Goal: Book appointment/travel/reservation

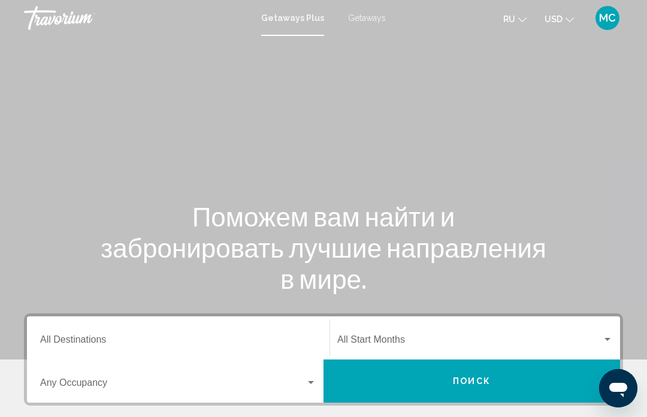
click at [375, 23] on span "Getaways" at bounding box center [367, 18] width 38 height 10
click at [260, 338] on input "Destination All Destinations" at bounding box center [178, 342] width 276 height 11
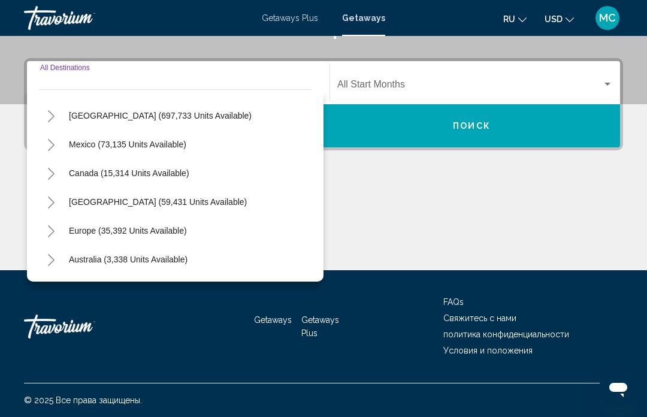
scroll to position [22, 0]
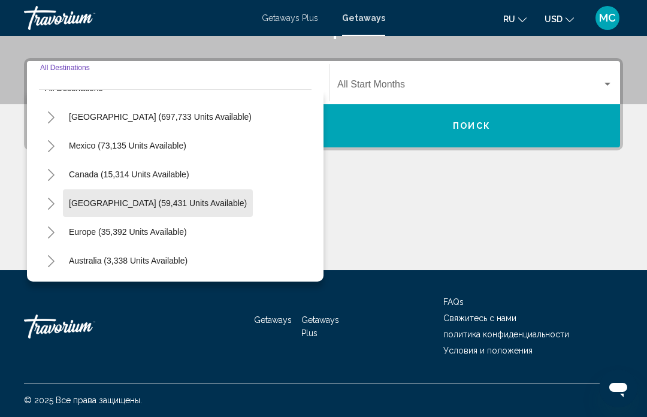
click at [247, 206] on span "[GEOGRAPHIC_DATA] (59,431 units available)" at bounding box center [158, 203] width 178 height 10
type input "**********"
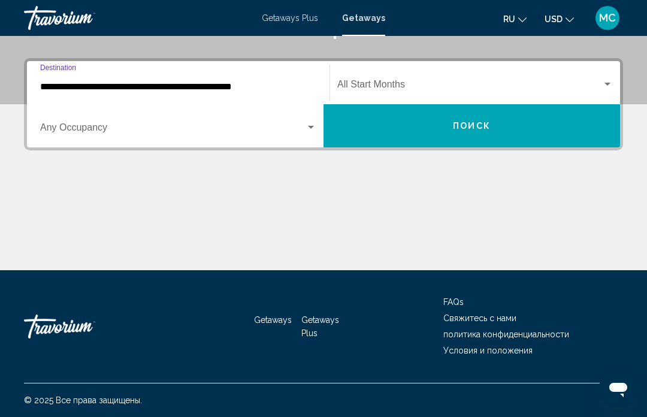
click at [304, 135] on span "Search widget" at bounding box center [172, 130] width 265 height 11
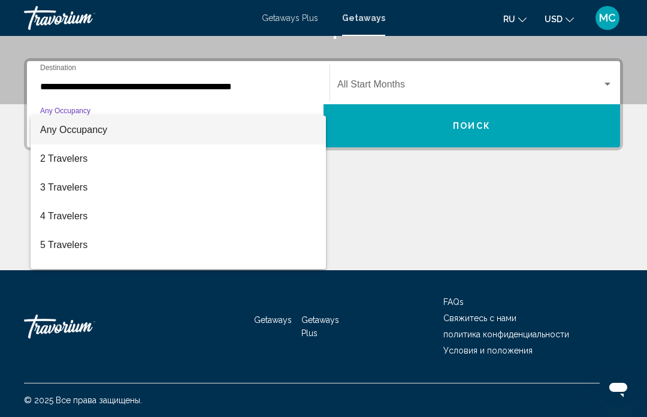
click at [431, 80] on div at bounding box center [323, 208] width 647 height 417
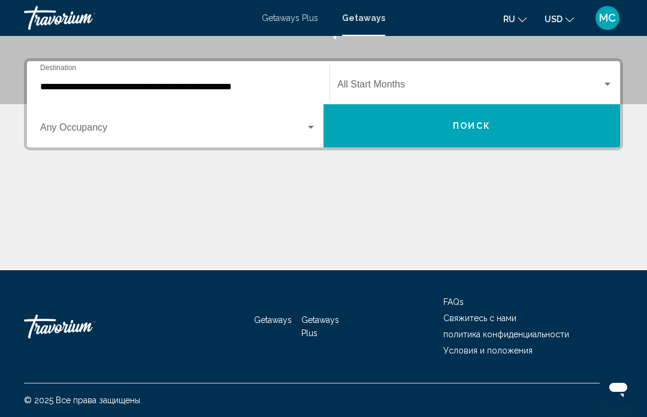
click at [609, 86] on div "Search widget" at bounding box center [607, 84] width 6 height 3
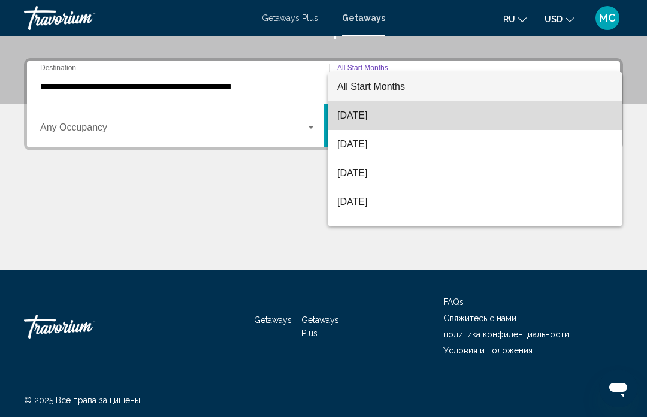
click at [398, 117] on span "[DATE]" at bounding box center [474, 115] width 275 height 29
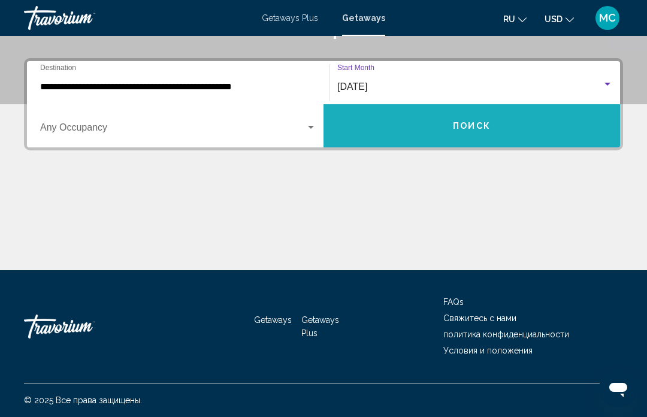
click at [494, 123] on button "Поиск" at bounding box center [471, 125] width 296 height 43
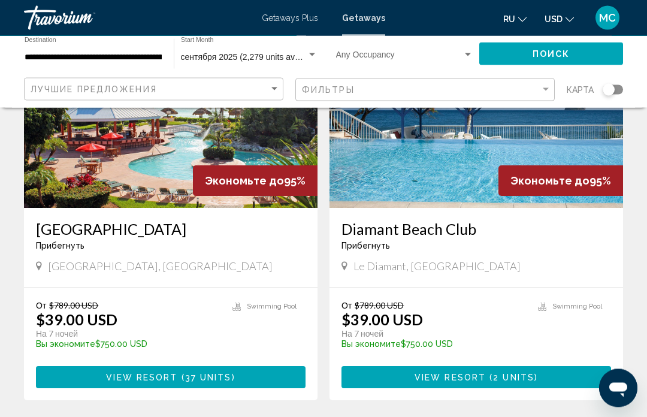
scroll to position [2248, 0]
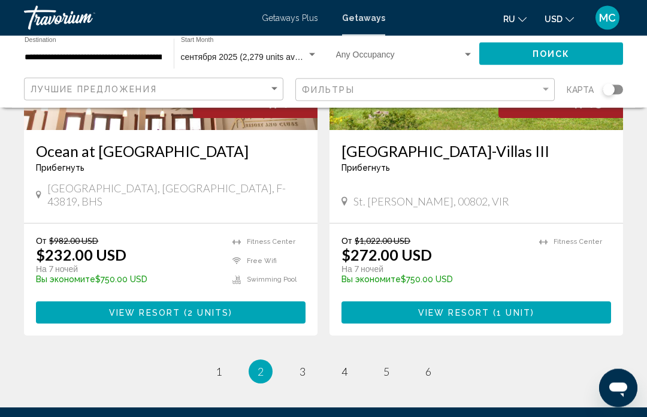
scroll to position [2336, 0]
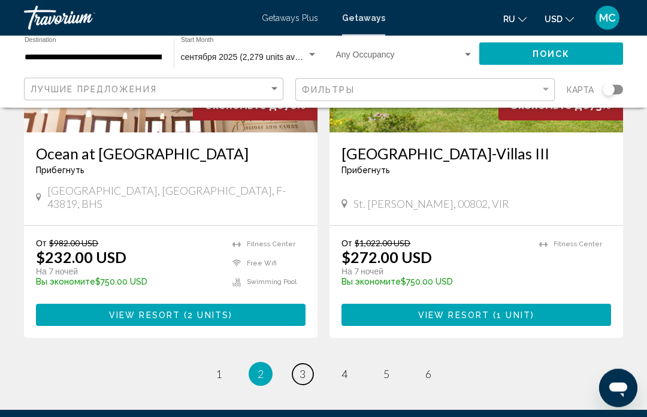
click at [299, 368] on span "3" at bounding box center [302, 374] width 6 height 13
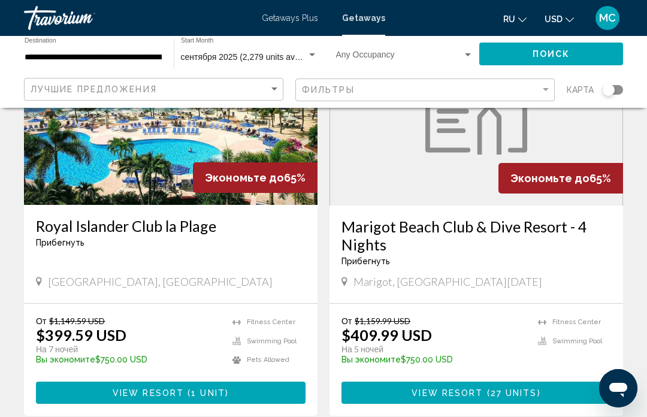
scroll to position [2310, 0]
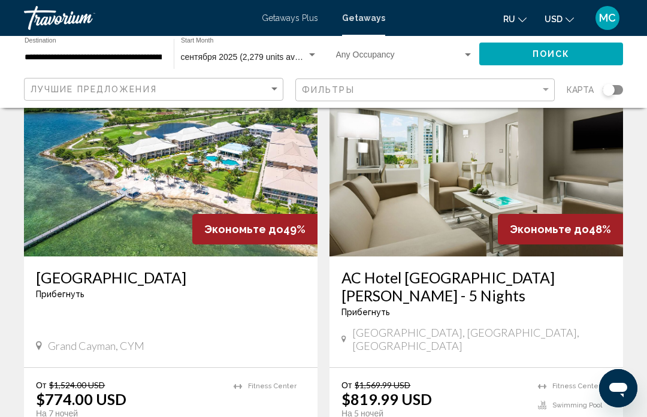
scroll to position [2365, 0]
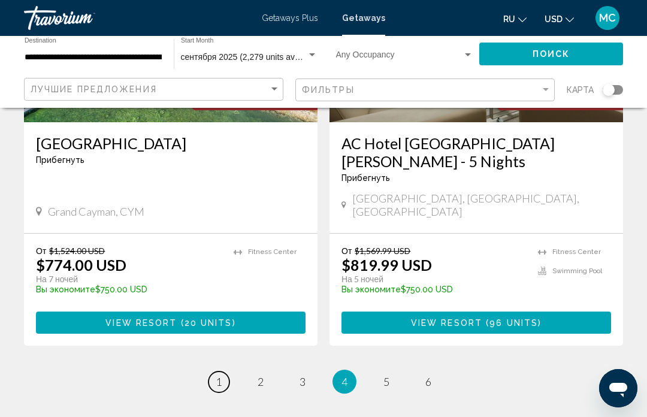
click at [224, 371] on link "page 1" at bounding box center [218, 381] width 21 height 21
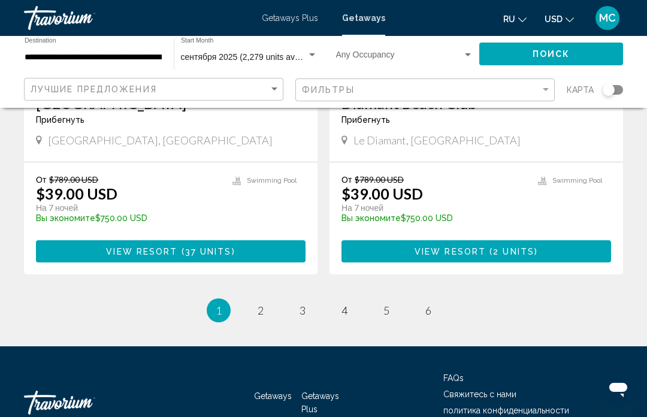
scroll to position [2372, 0]
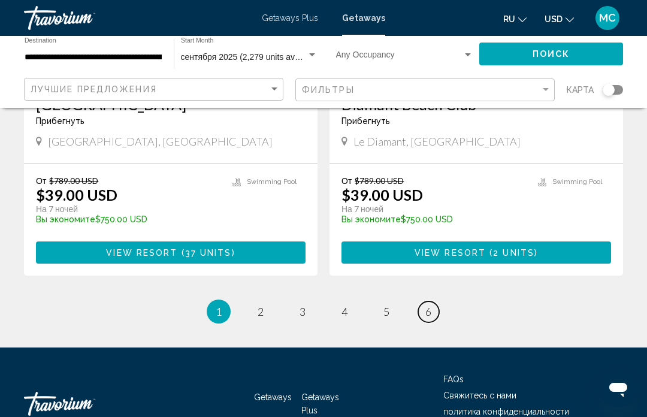
click at [427, 305] on span "6" at bounding box center [428, 311] width 6 height 13
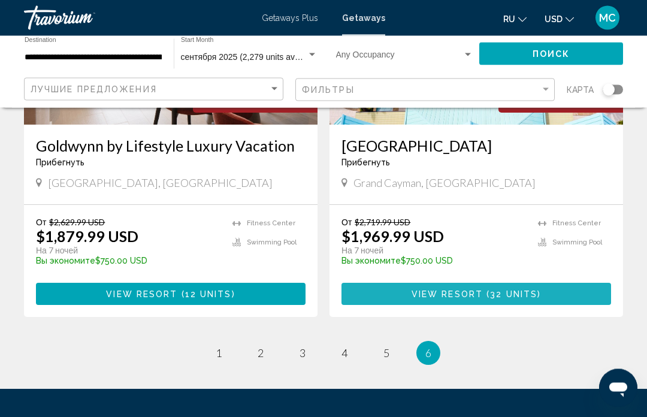
scroll to position [229, 0]
click at [534, 299] on span "32 units" at bounding box center [513, 294] width 47 height 10
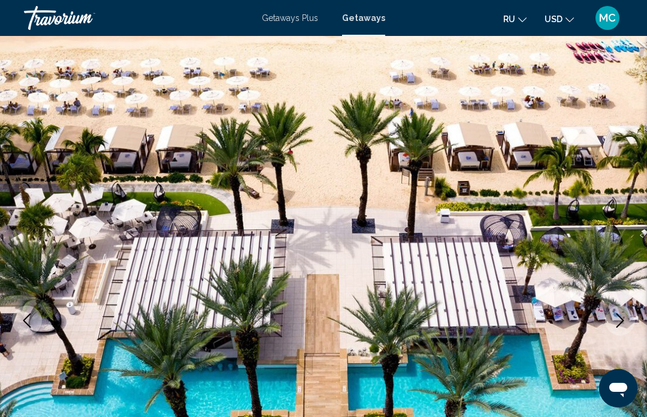
click at [644, 243] on img "Main content" at bounding box center [323, 320] width 647 height 569
click at [593, 248] on img "Main content" at bounding box center [323, 320] width 647 height 569
click at [591, 245] on img "Main content" at bounding box center [323, 320] width 647 height 569
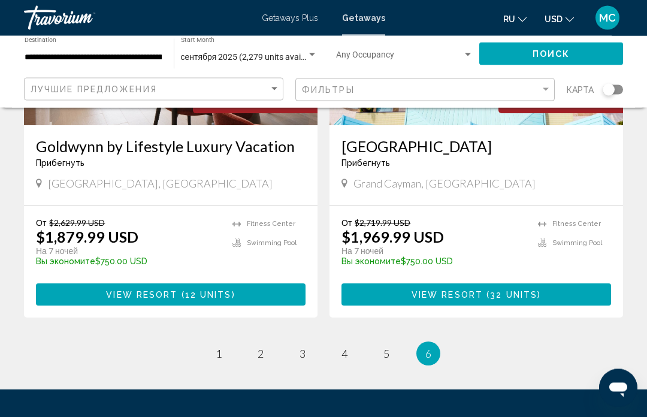
scroll to position [325, 0]
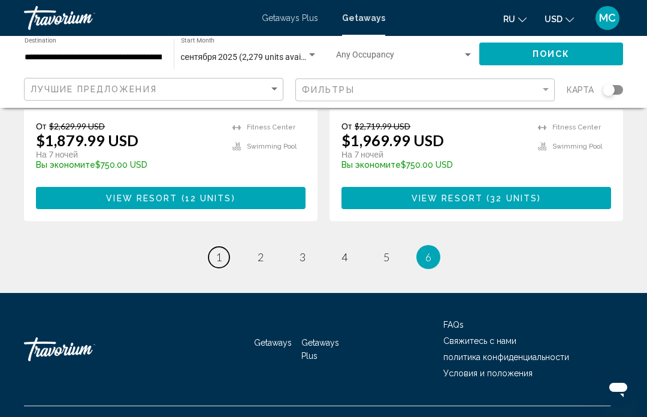
click at [218, 268] on link "page 1" at bounding box center [218, 257] width 21 height 21
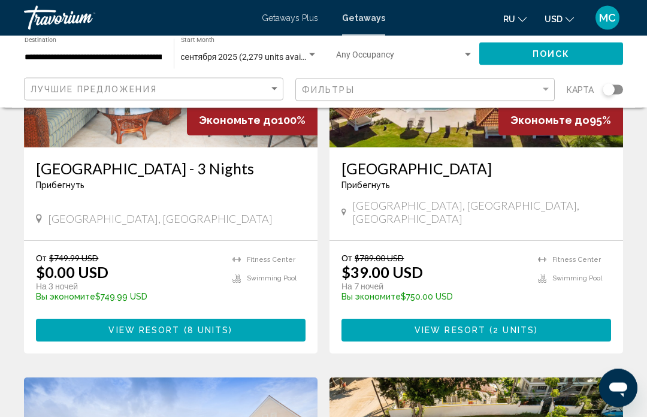
scroll to position [617, 0]
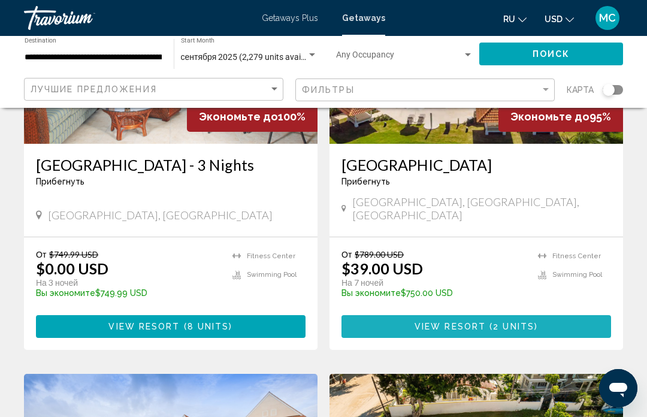
click at [495, 332] on span "2 units" at bounding box center [513, 327] width 41 height 10
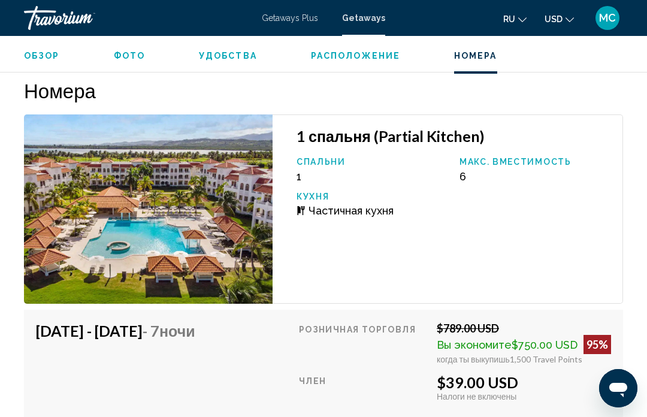
scroll to position [2014, 0]
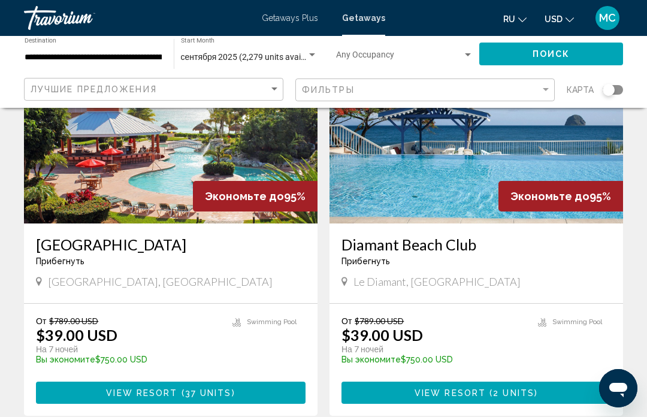
scroll to position [2282, 0]
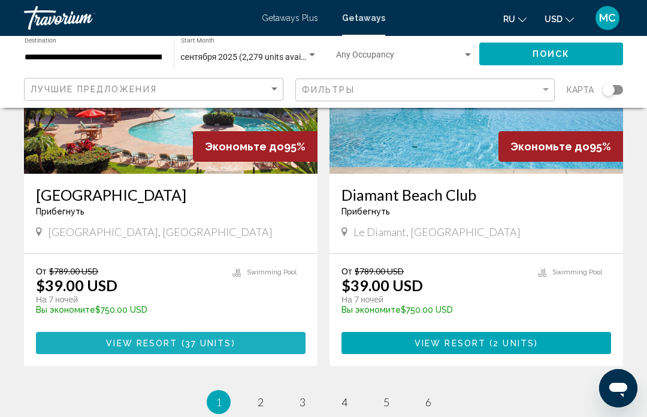
click at [263, 332] on button "View Resort ( 37 units )" at bounding box center [170, 343] width 269 height 22
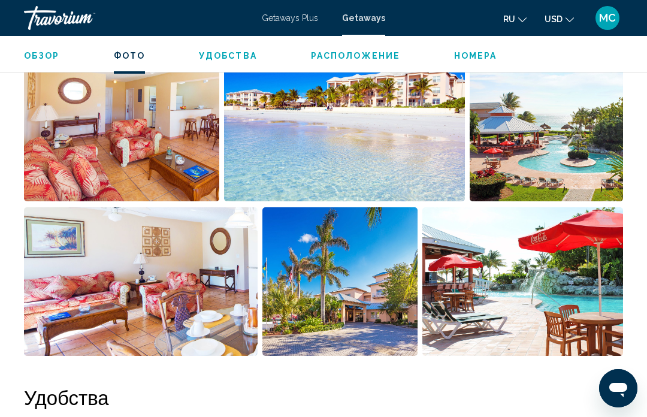
scroll to position [817, 0]
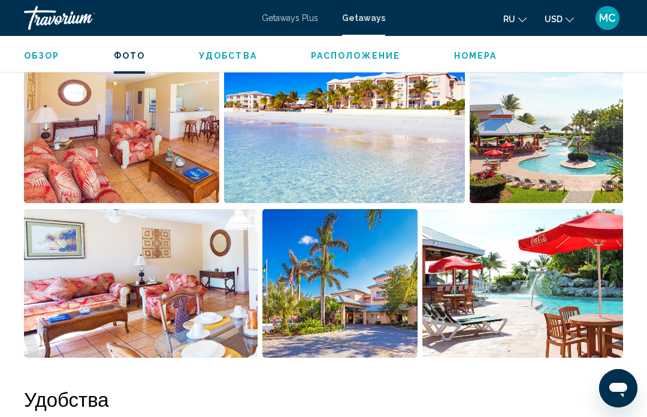
click at [361, 307] on img "Open full-screen image slider" at bounding box center [340, 283] width 156 height 148
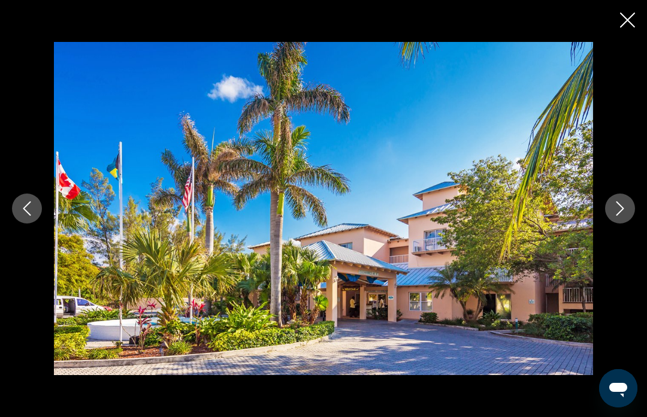
scroll to position [676, 0]
click at [629, 205] on button "Next image" at bounding box center [620, 208] width 30 height 30
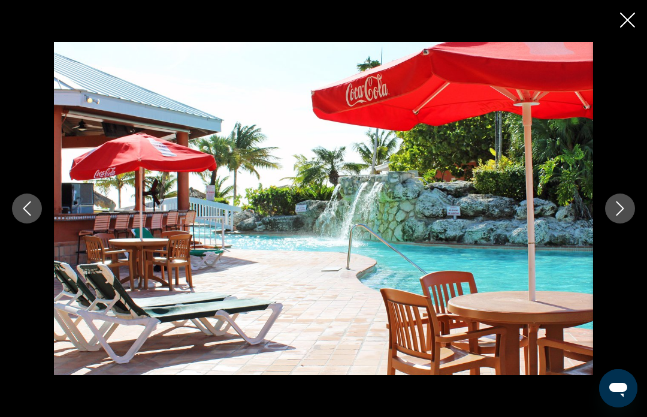
click at [611, 217] on button "Next image" at bounding box center [620, 208] width 30 height 30
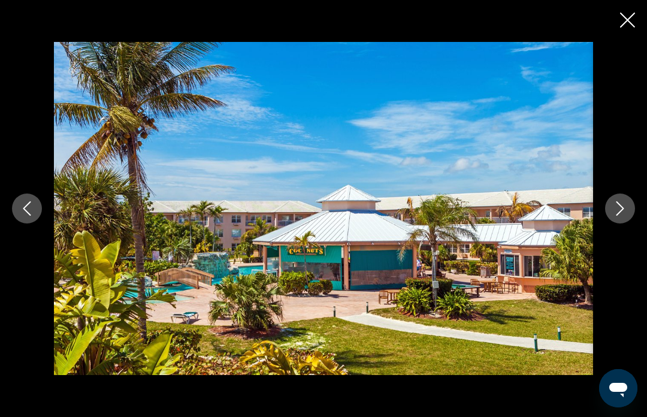
click at [614, 213] on icon "Next image" at bounding box center [620, 208] width 14 height 14
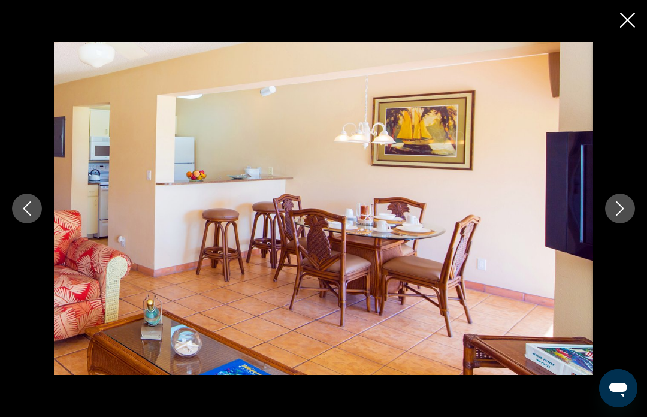
click at [612, 213] on button "Next image" at bounding box center [620, 208] width 30 height 30
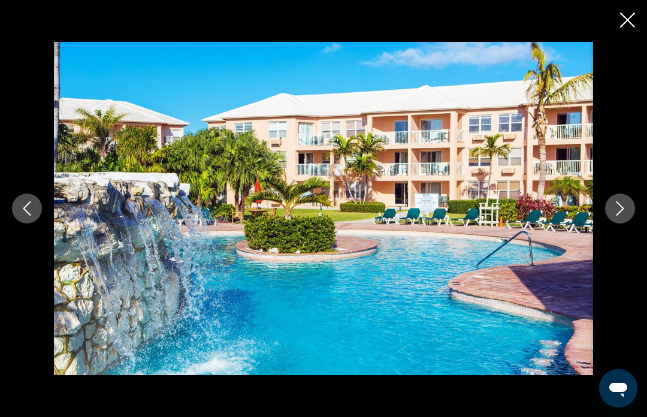
click at [611, 214] on button "Next image" at bounding box center [620, 208] width 30 height 30
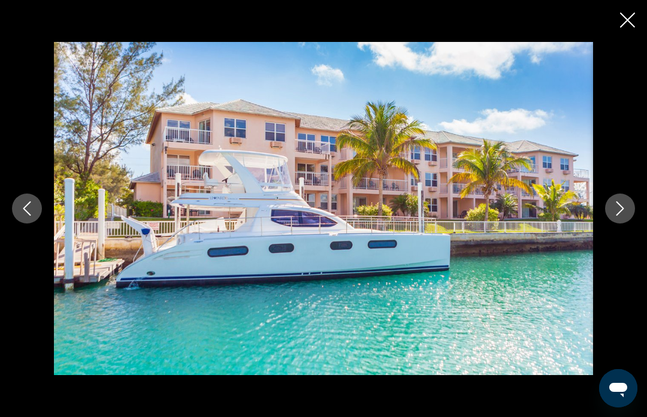
click at [622, 217] on button "Next image" at bounding box center [620, 208] width 30 height 30
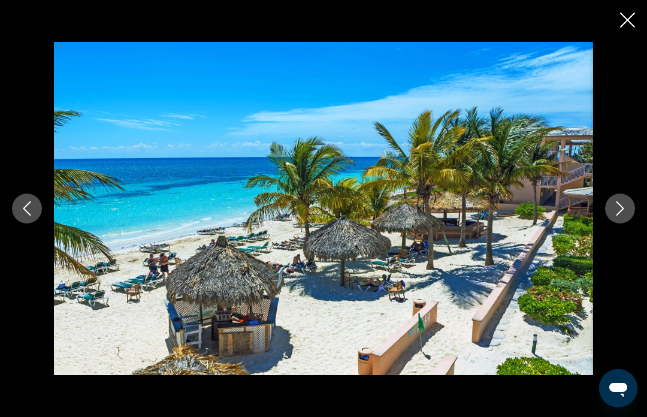
click at [621, 218] on button "Next image" at bounding box center [620, 208] width 30 height 30
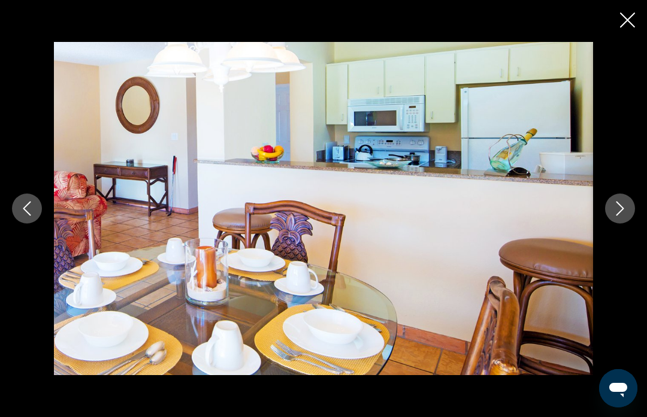
click at [614, 215] on icon "Next image" at bounding box center [620, 208] width 14 height 14
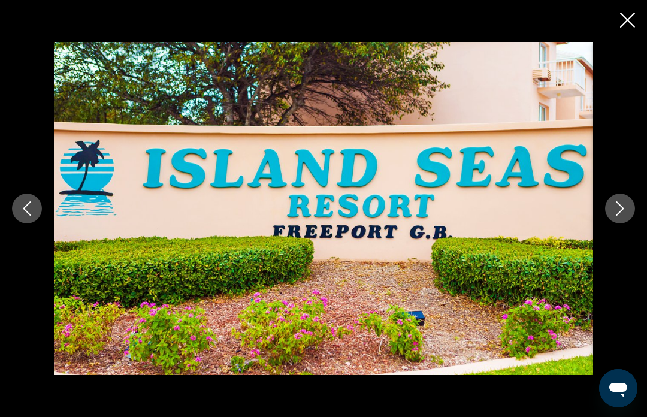
click at [610, 218] on button "Next image" at bounding box center [620, 208] width 30 height 30
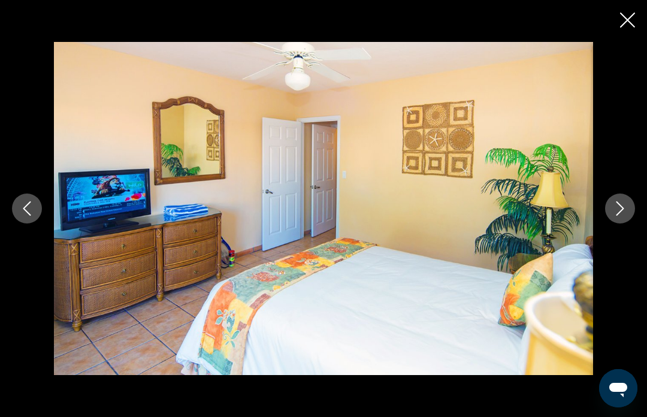
click at [613, 218] on button "Next image" at bounding box center [620, 208] width 30 height 30
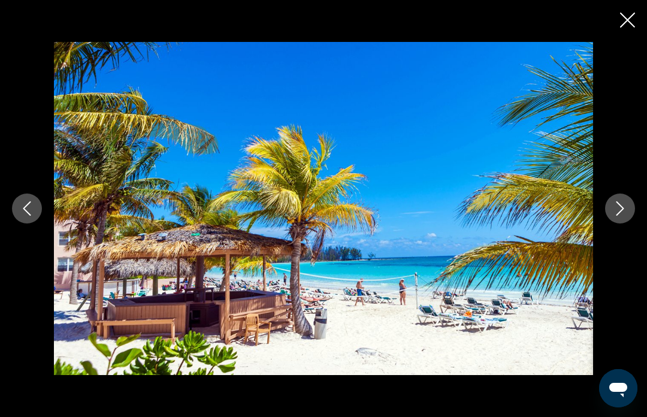
click at [612, 217] on button "Next image" at bounding box center [620, 208] width 30 height 30
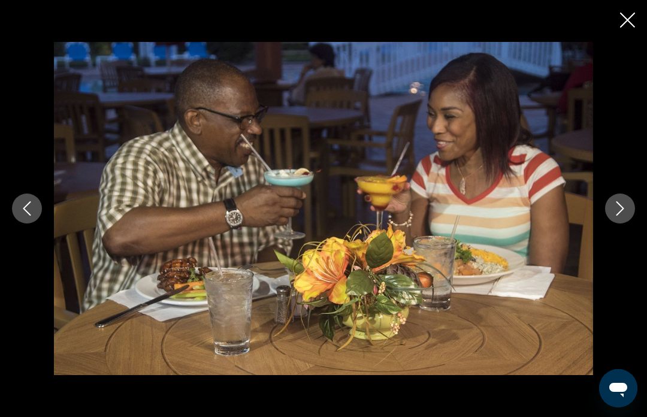
click at [615, 217] on button "Next image" at bounding box center [620, 208] width 30 height 30
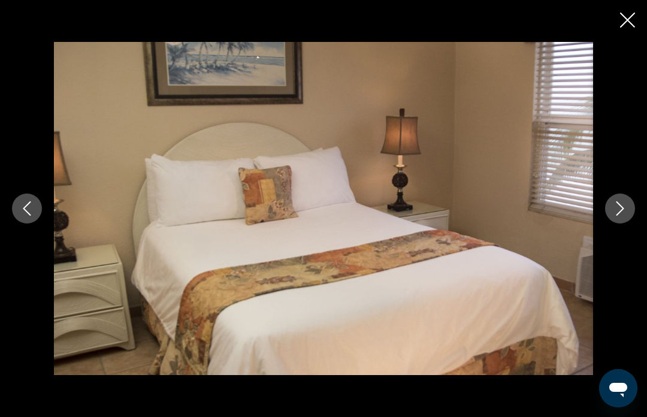
click at [611, 219] on button "Next image" at bounding box center [620, 208] width 30 height 30
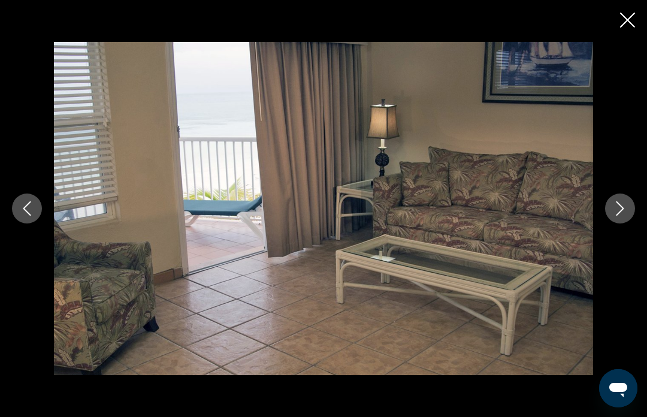
click at [613, 219] on button "Next image" at bounding box center [620, 208] width 30 height 30
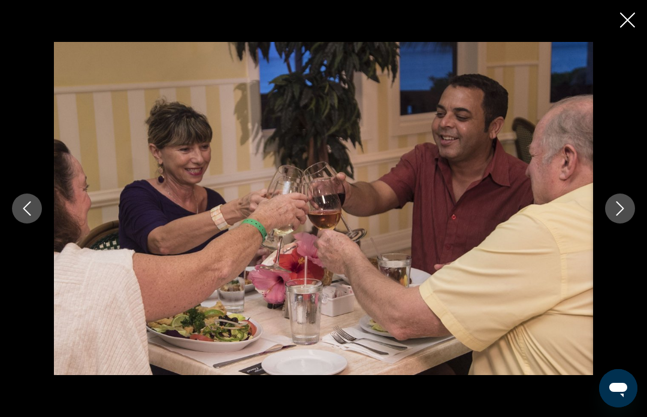
click at [610, 220] on button "Next image" at bounding box center [620, 208] width 30 height 30
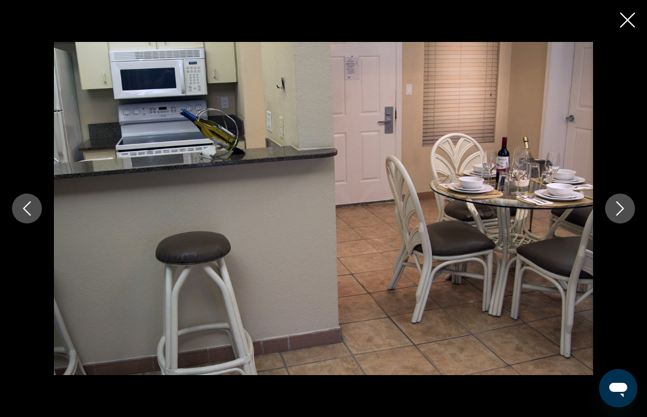
click at [609, 222] on div "Main content" at bounding box center [323, 209] width 647 height 334
click at [620, 211] on icon "Next image" at bounding box center [620, 208] width 8 height 14
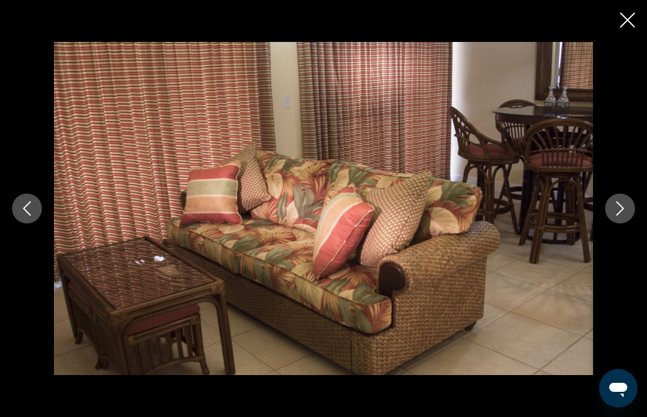
click at [619, 212] on icon "Next image" at bounding box center [620, 208] width 8 height 14
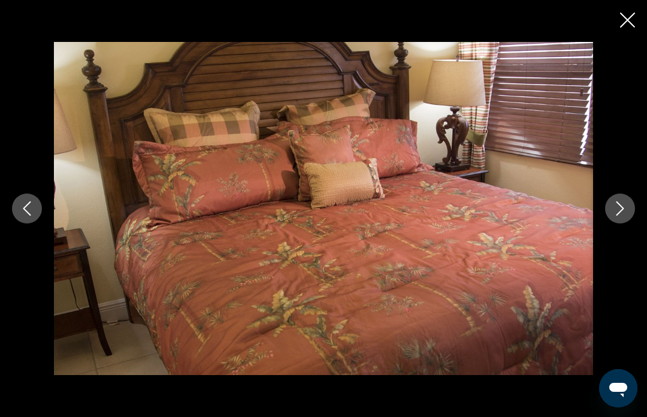
click at [618, 214] on icon "Next image" at bounding box center [620, 208] width 8 height 14
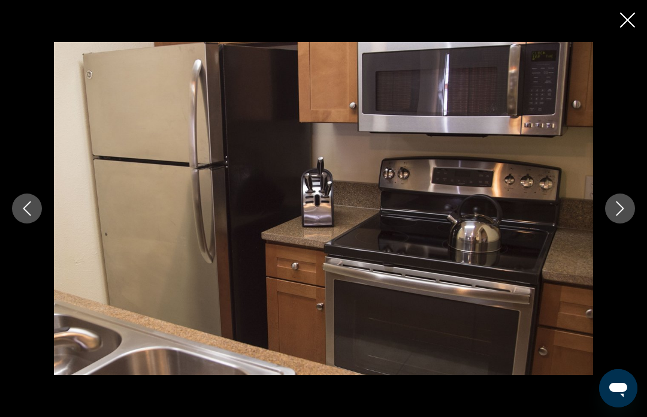
click at [616, 215] on icon "Next image" at bounding box center [620, 208] width 14 height 14
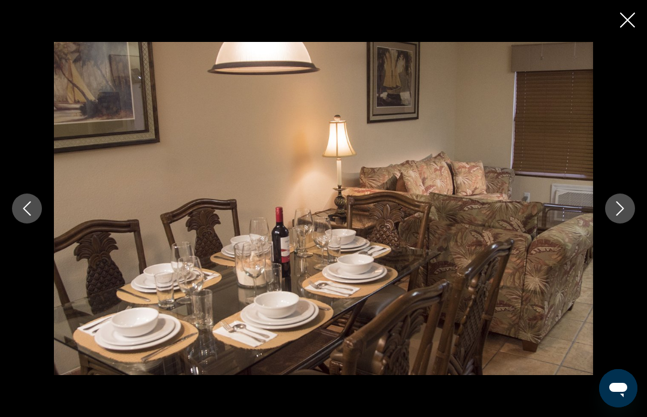
click at [614, 215] on icon "Next image" at bounding box center [620, 208] width 14 height 14
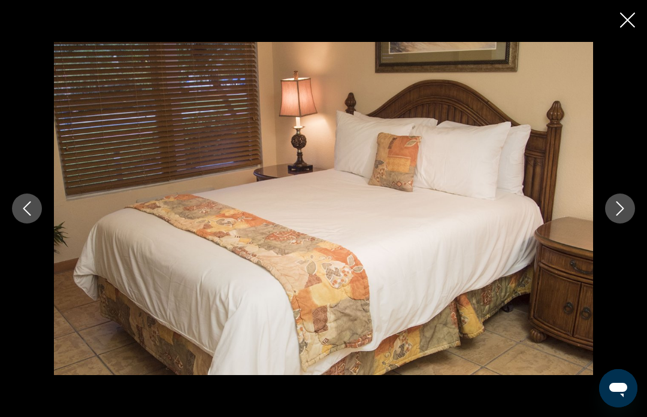
click at [616, 214] on icon "Next image" at bounding box center [620, 208] width 14 height 14
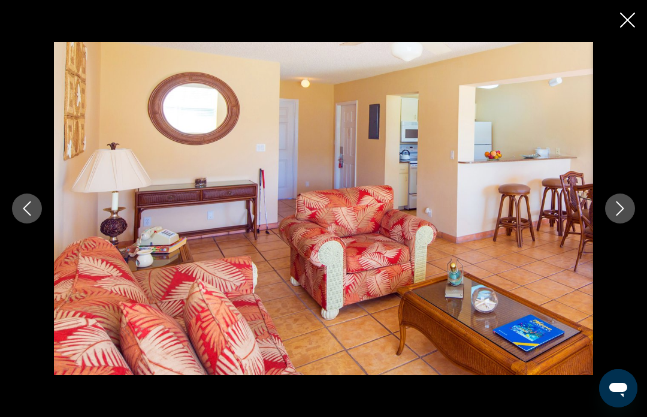
click at [620, 23] on icon "Close slideshow" at bounding box center [627, 20] width 15 height 15
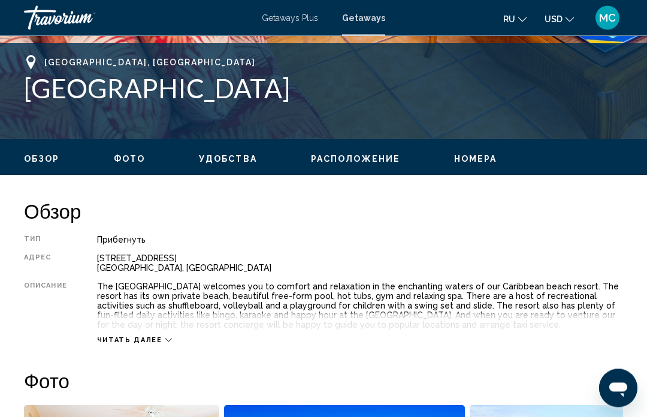
scroll to position [466, 0]
